Goal: Download file/media

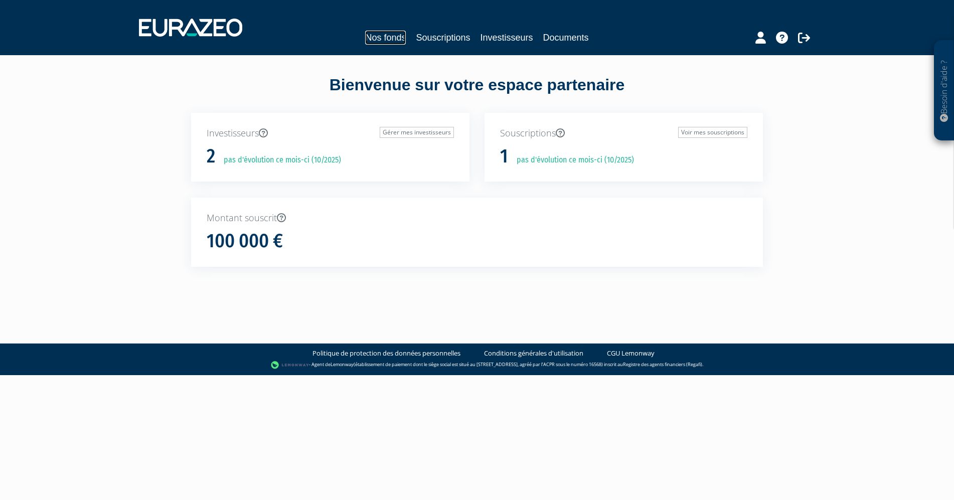
click at [394, 37] on link "Nos fonds" at bounding box center [385, 38] width 41 height 14
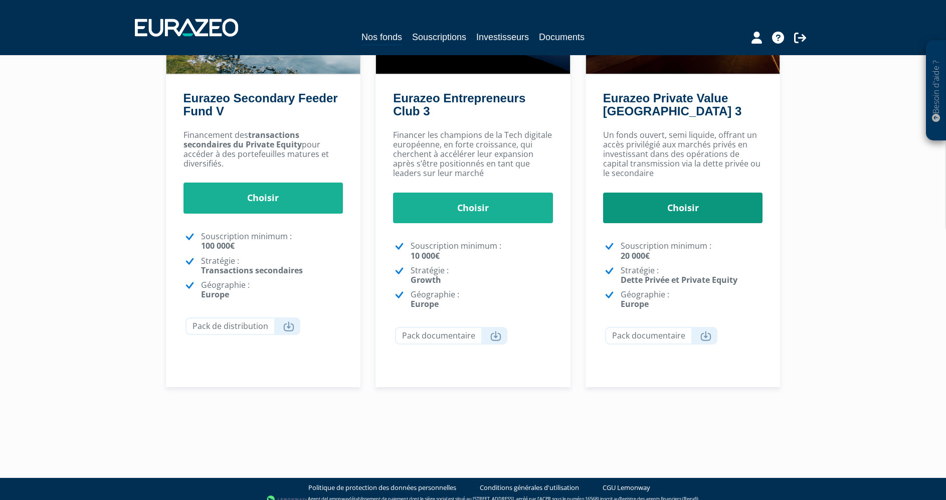
scroll to position [187, 0]
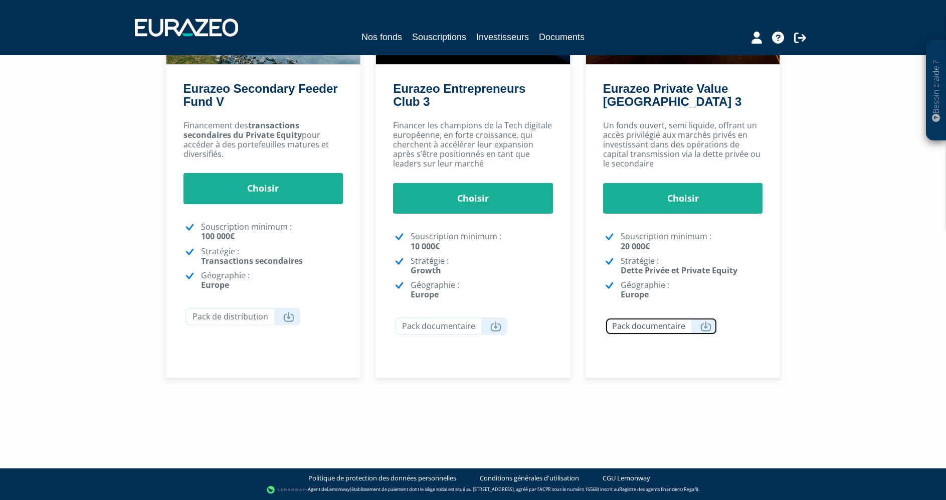
click at [706, 328] on icon at bounding box center [706, 326] width 11 height 10
click at [495, 323] on icon at bounding box center [495, 326] width 11 height 10
click at [291, 319] on icon at bounding box center [288, 317] width 11 height 10
click at [378, 136] on div "Financer les champions de la Tech digitale européenne, en forte croissance, qui…" at bounding box center [473, 247] width 195 height 262
